Goal: Task Accomplishment & Management: Use online tool/utility

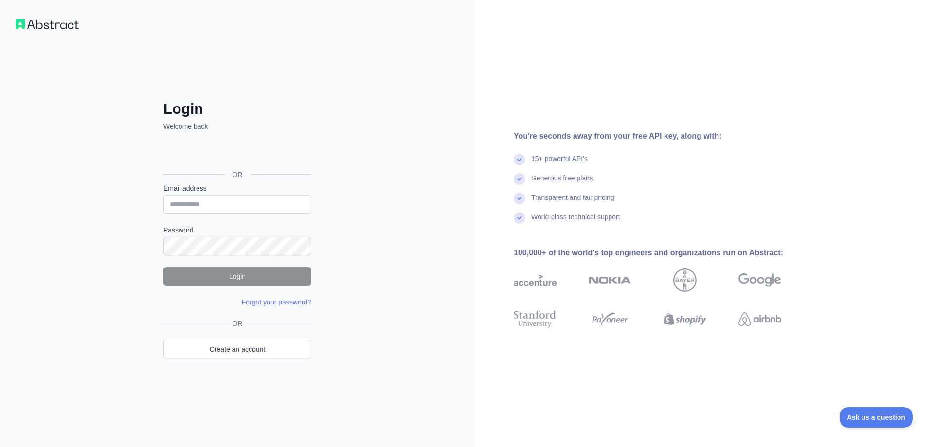
click at [260, 151] on div "Sign in with Google. Opens in new tab" at bounding box center [236, 152] width 146 height 21
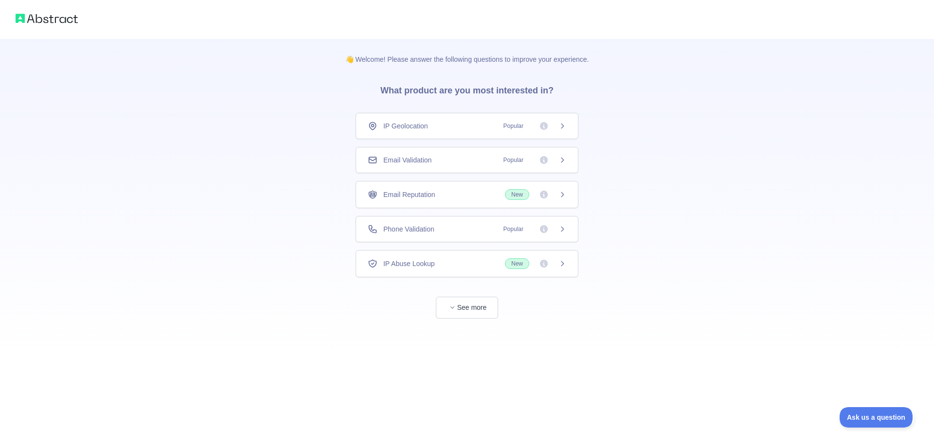
click at [456, 161] on div "Email Validation Popular" at bounding box center [467, 160] width 198 height 10
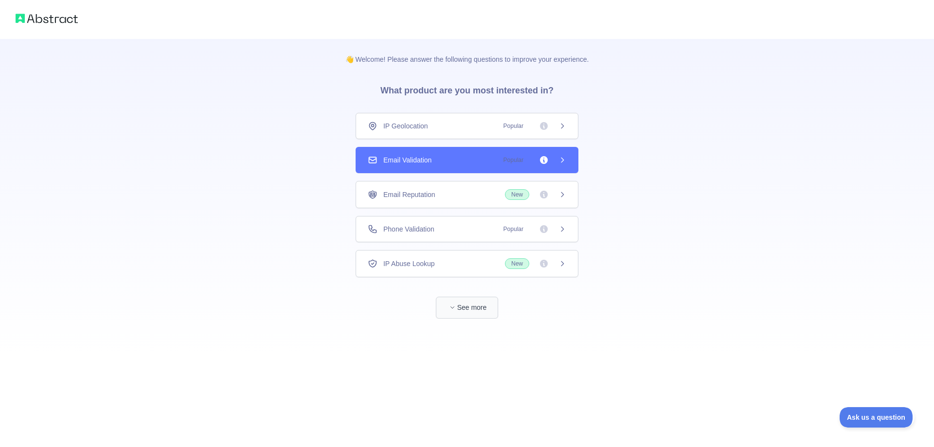
click at [470, 309] on div "👋 Welcome! Please answer the following questions to improve your experience. Wh…" at bounding box center [467, 223] width 934 height 447
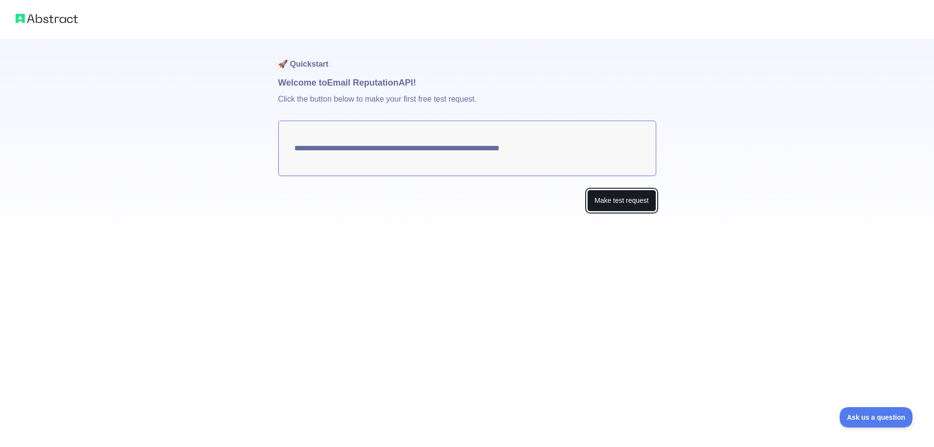
click at [619, 203] on button "Make test request" at bounding box center [621, 201] width 69 height 22
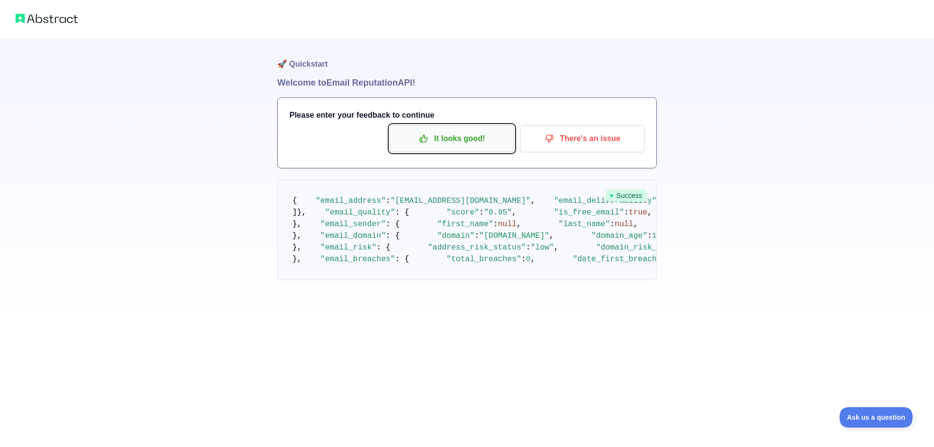
click at [459, 139] on p "It looks good!" at bounding box center [452, 138] width 110 height 17
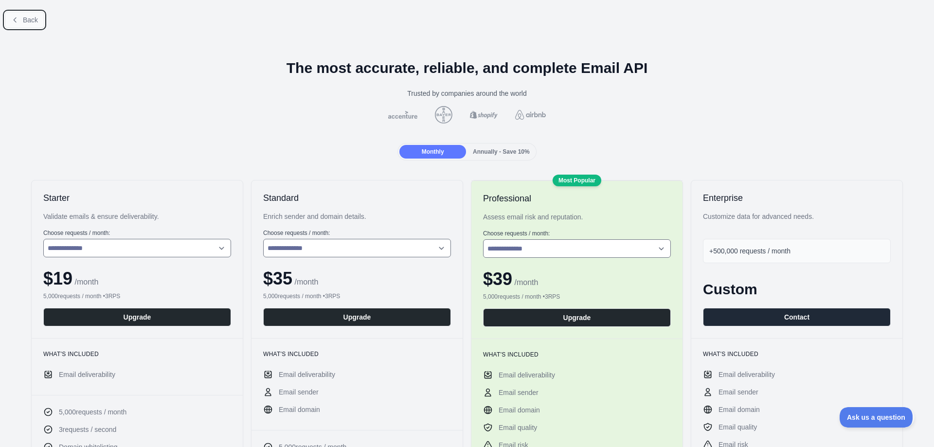
click at [30, 21] on span "Back" at bounding box center [30, 20] width 15 height 8
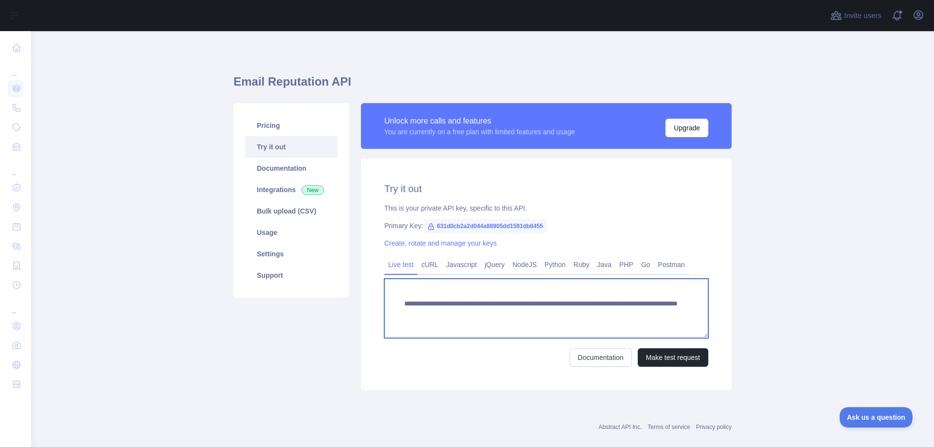
drag, startPoint x: 657, startPoint y: 316, endPoint x: 592, endPoint y: 311, distance: 65.3
click at [592, 311] on textarea "**********" at bounding box center [546, 308] width 324 height 59
type textarea "**********"
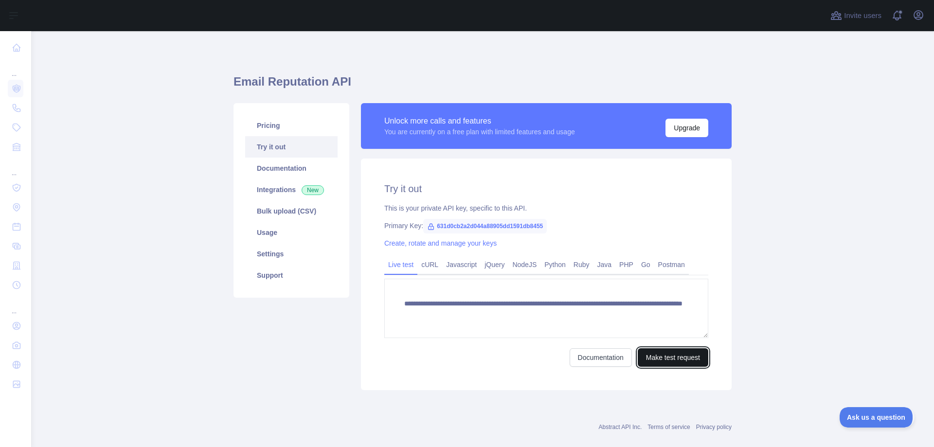
click at [673, 351] on button "Make test request" at bounding box center [673, 357] width 71 height 18
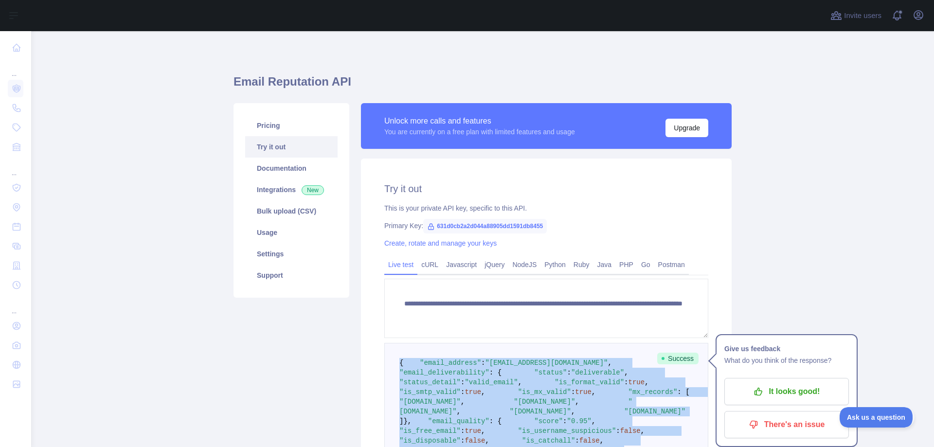
drag, startPoint x: 532, startPoint y: 318, endPoint x: 386, endPoint y: 358, distance: 151.5
copy code "{ "email_address" : "[EMAIL_ADDRESS][DOMAIN_NAME]" , "email_deliverability" : {…"
